Goal: Find specific page/section: Find specific page/section

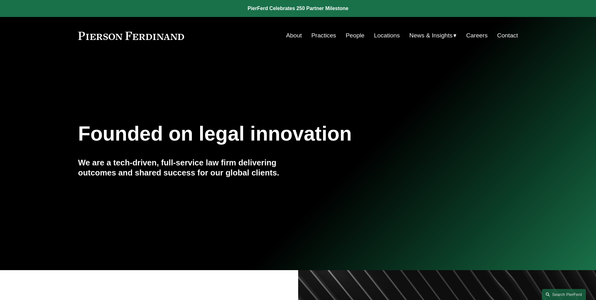
click at [342, 35] on nav "About Practices People Locations News & Insights News Insights Blogs Careers Co…" at bounding box center [402, 36] width 232 height 12
click at [356, 36] on link "People" at bounding box center [355, 36] width 19 height 12
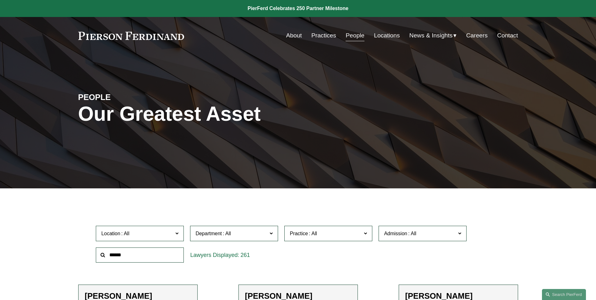
click at [161, 257] on input "text" at bounding box center [140, 254] width 88 height 15
type input "*"
type input "*****"
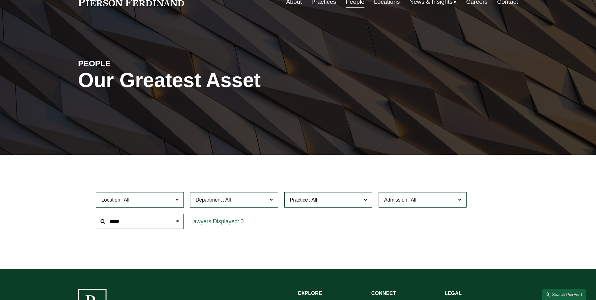
scroll to position [31, 0]
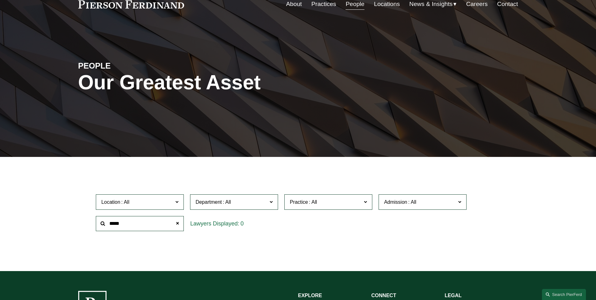
click at [176, 203] on span at bounding box center [176, 201] width 3 height 8
click at [64, 233] on ul "Filter Location All Atlanta Austin Boston Charlotte Chicago Cincinnati Clevelan…" at bounding box center [298, 212] width 476 height 81
click at [235, 237] on ul "Filter Location All Atlanta Austin Boston Charlotte Chicago Cincinnati Clevelan…" at bounding box center [298, 212] width 476 height 81
click at [251, 201] on span "Department" at bounding box center [232, 202] width 72 height 8
click at [244, 182] on ul "Filter Location All Atlanta Austin Boston Charlotte Chicago Cincinnati Clevelan…" at bounding box center [298, 212] width 476 height 81
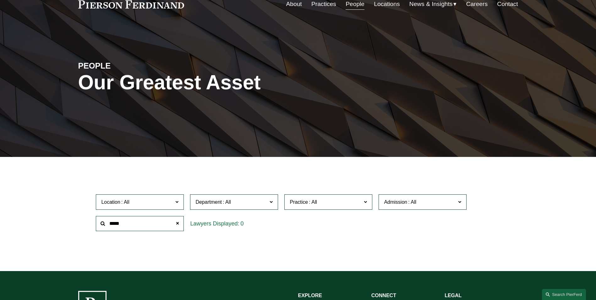
click at [54, 206] on div "Filter Location All Atlanta Austin Boston Charlotte Chicago Cincinnati Clevelan…" at bounding box center [298, 218] width 596 height 105
click at [44, 192] on div "Filter Location All Atlanta Austin Boston Charlotte Chicago Cincinnati Clevelan…" at bounding box center [298, 218] width 596 height 105
